Goal: Communication & Community: Answer question/provide support

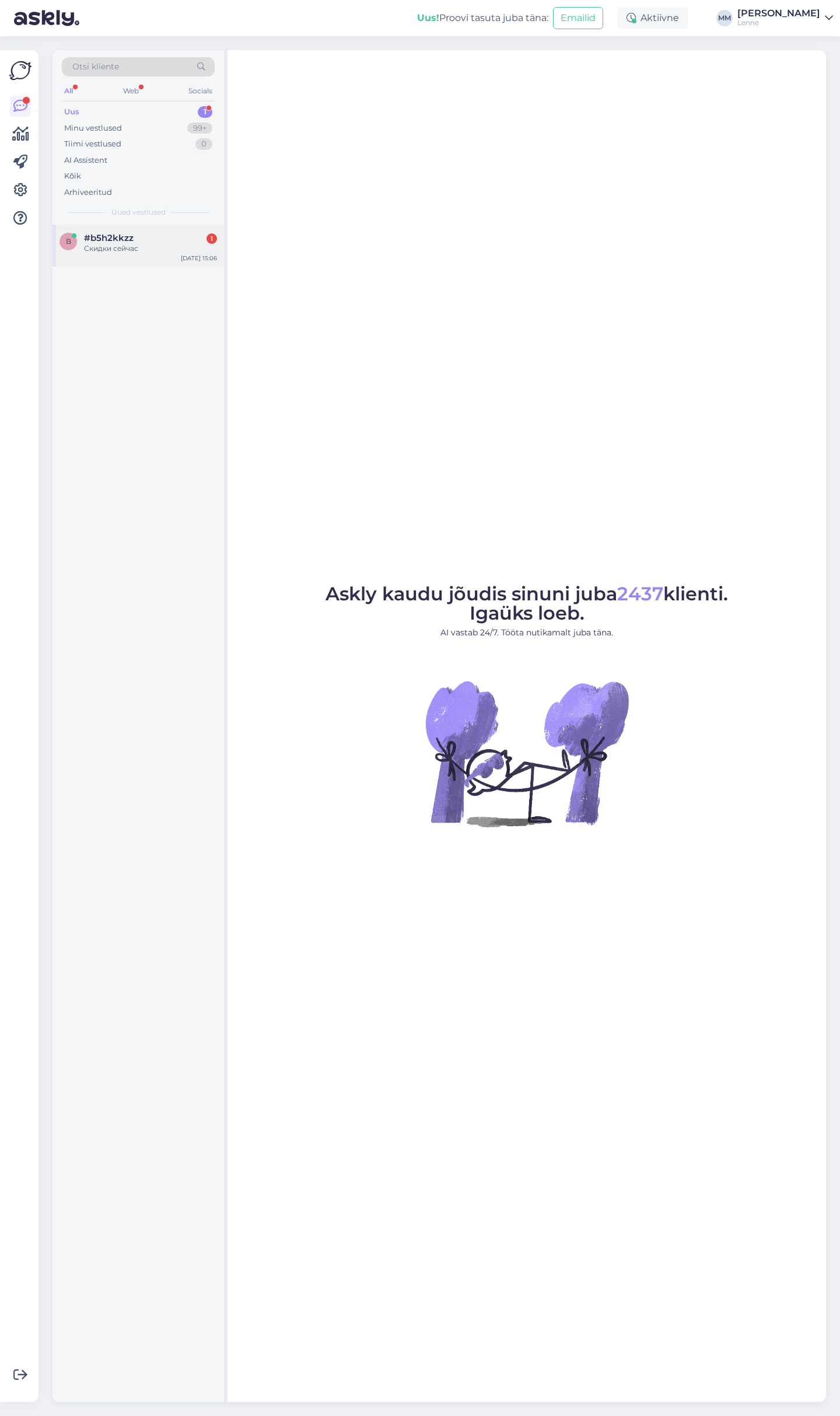
click at [110, 240] on span "#b5h2kkzz" at bounding box center [109, 238] width 49 height 11
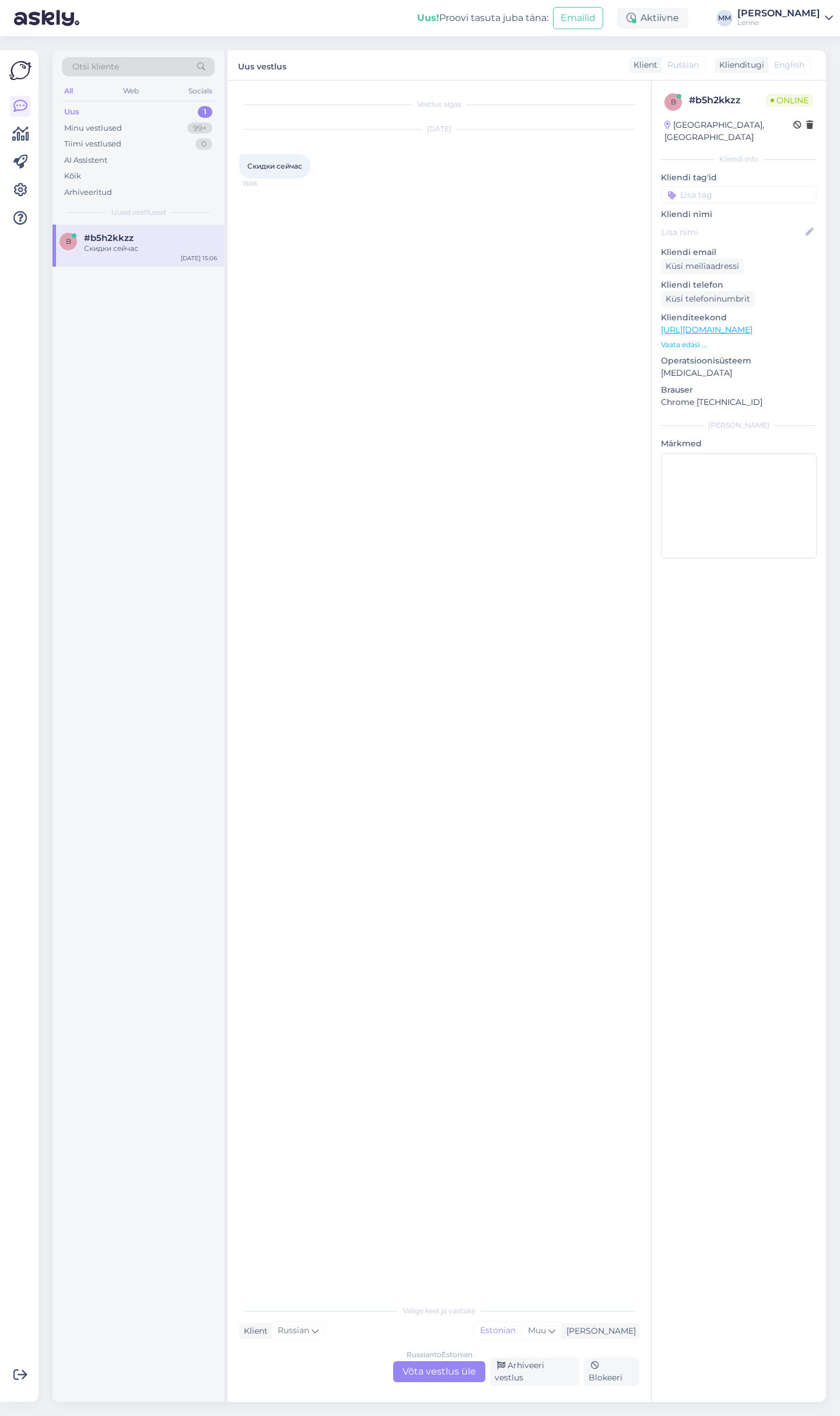
drag, startPoint x: 371, startPoint y: 1233, endPoint x: 412, endPoint y: 1362, distance: 135.4
click at [412, 1288] on div "Vestlus algas [DATE] Скидки сейчас 15:06" at bounding box center [444, 690] width 411 height 1196
click at [434, 1381] on div "Russian to Estonian Võta vestlus üle" at bounding box center [439, 1372] width 92 height 21
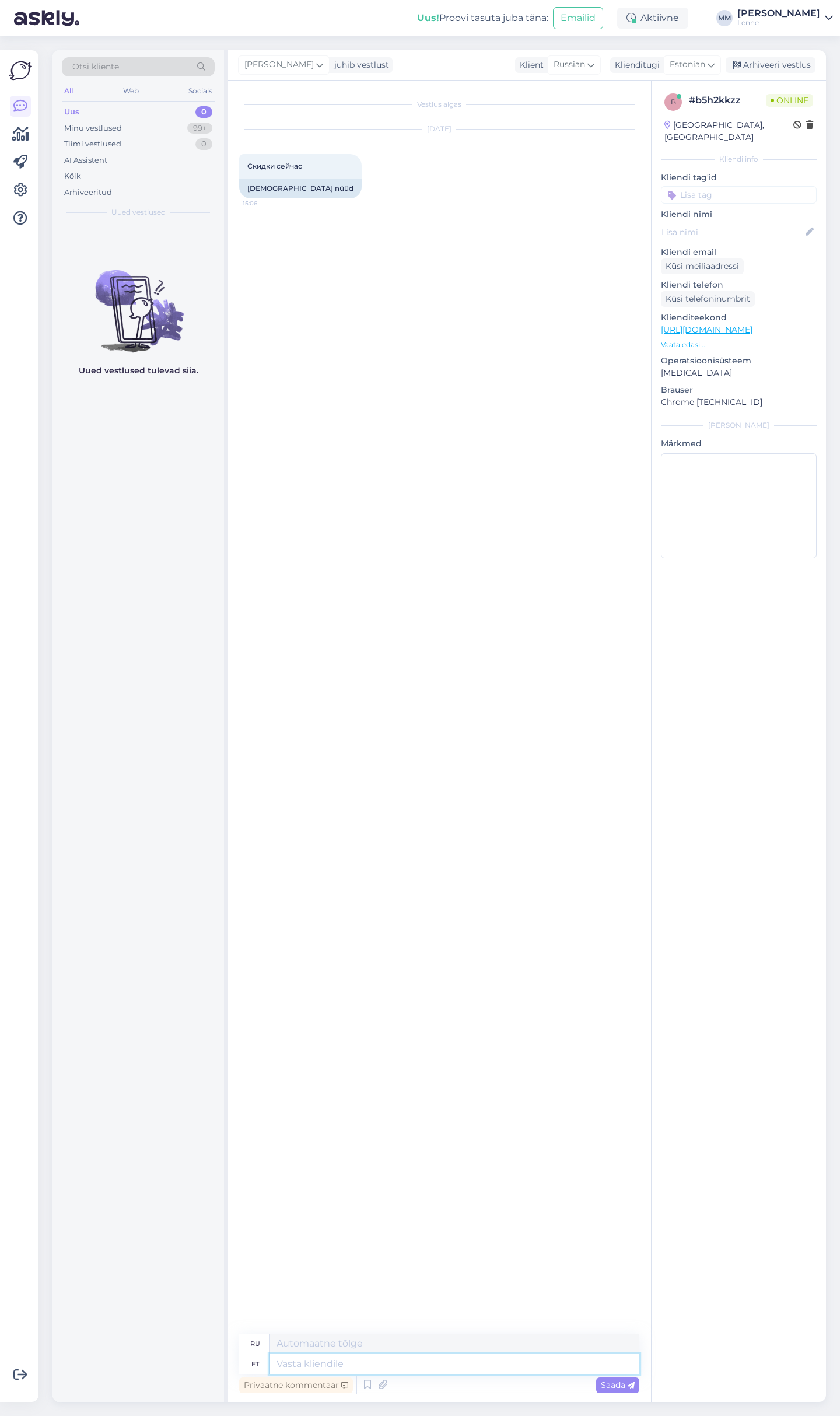
click at [364, 1362] on textarea at bounding box center [454, 1364] width 370 height 20
type textarea "Eile"
type textarea "Вчера"
type textarea "Eile oli"
type textarea "Вчера было"
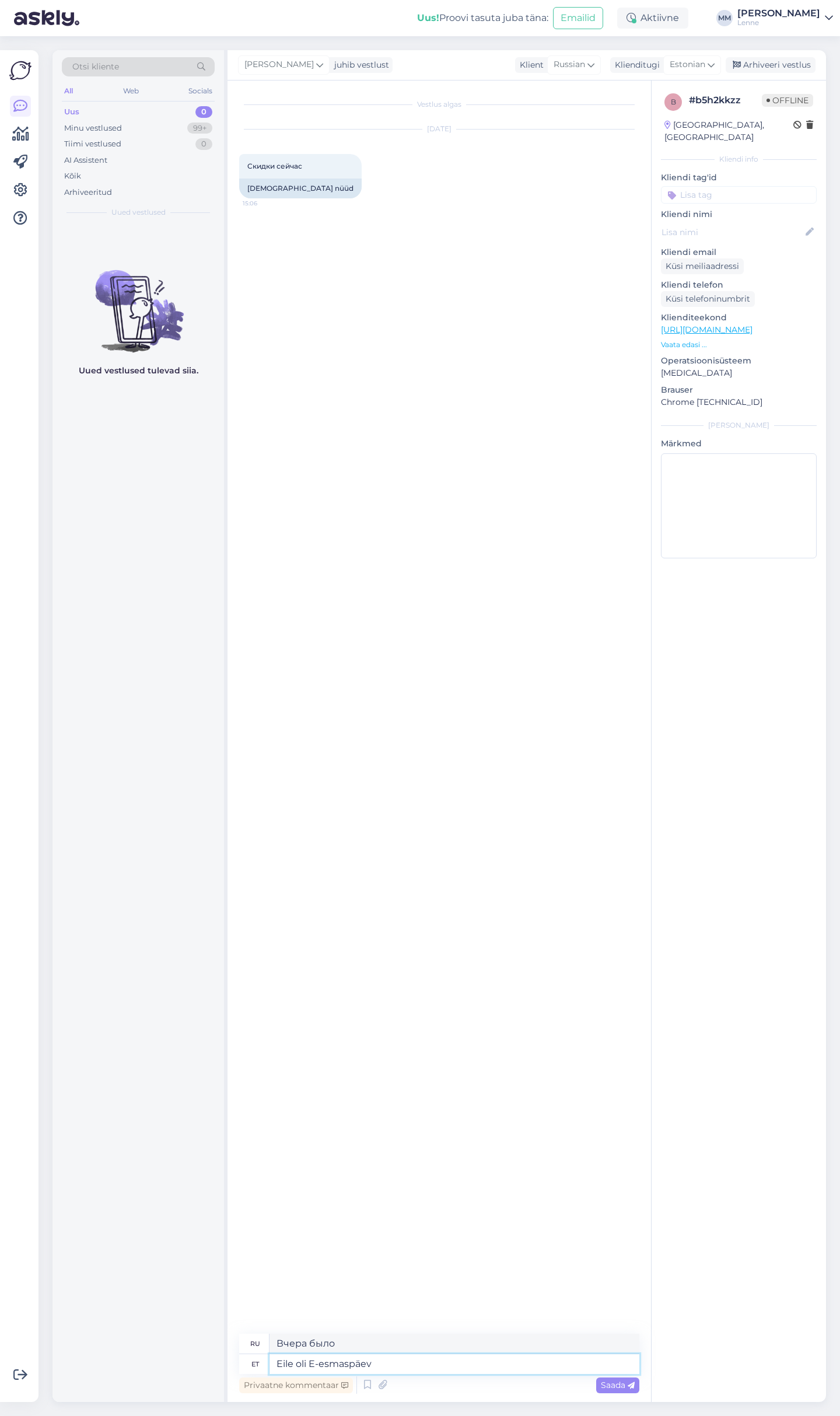
type textarea "Eile oli E-esmaspäev j"
type textarea "Вчера был E-понедельник"
type textarea "Eile oli E-esmaspäev ja"
type textarea "Вчера был E-понедельник [PERSON_NAME]"
type textarea "Eile oli E-esmaspäev ja tooted ol"
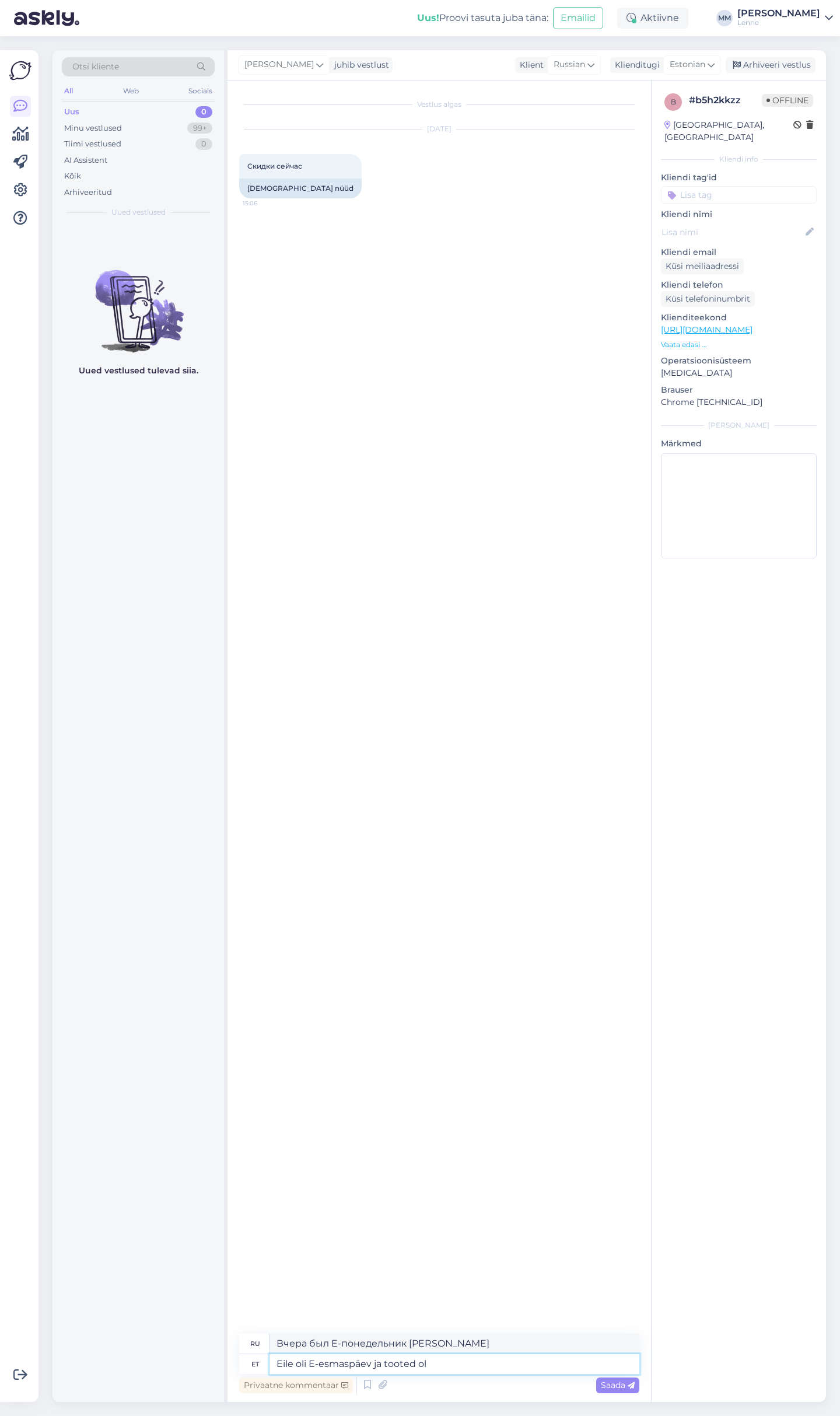
type textarea "Вчера был E-понедельник и продукты"
type textarea "Eile oli E-esmaspäev ja tooted oli sood"
type textarea "Вчера был E-понедельник, и продукты были"
type textarea "Eile oli E-esmaspäev ja tooted oli soodustusega."
type textarea "Вчера был E-понедельник, и товары продавались по сниженной цене."
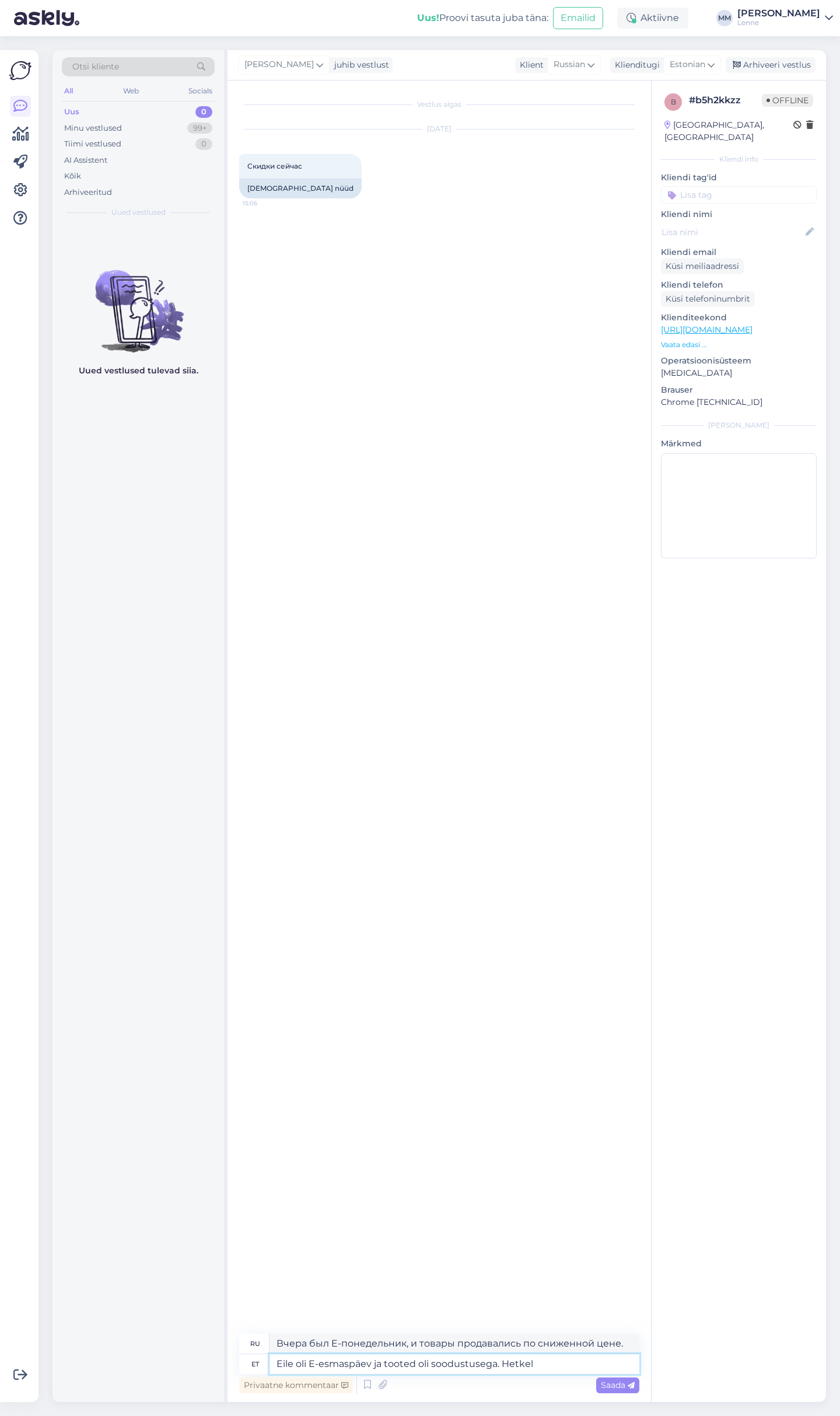
type textarea "Eile oli E-esmaspäev ja tooted oli soodustusega. Hetkel o"
type textarea "Вчера был «Электронный понедельник», и товары продавались по сниженной цене. Се…"
type textarea "Eile oli E-esmaspäev ja tooted oli soodustusega. Hetkel on ka"
type textarea "Вчера был E-понедельник, и товары продавались по сниженной цене. Сейчас..."
type textarea "Eile oli E-esmaspäev ja tooted oli soodustusega. Hetkel on kampaania"
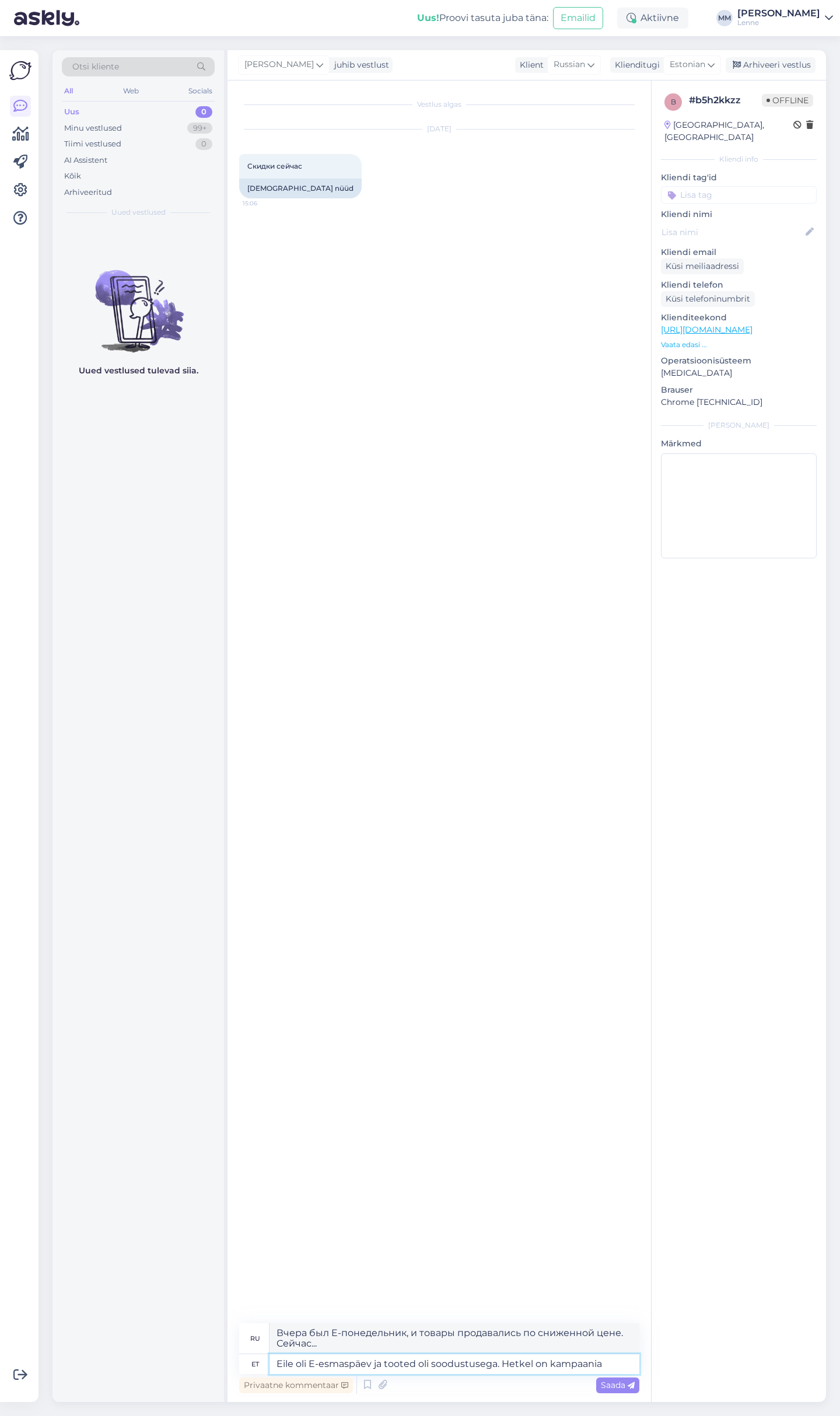
type textarea "[PERSON_NAME] был [DATE], и товары продавались со скидкой. Сейчас проходит акци…"
type textarea "Eile oli E-esmaspäev ja tooted oli soodustusega. Hetkel on kampaania lõppenud."
type textarea "Вчера был «Электронный понедельник», и товары продавались по сниженной цене. Ак…"
